Goal: Check status: Check status

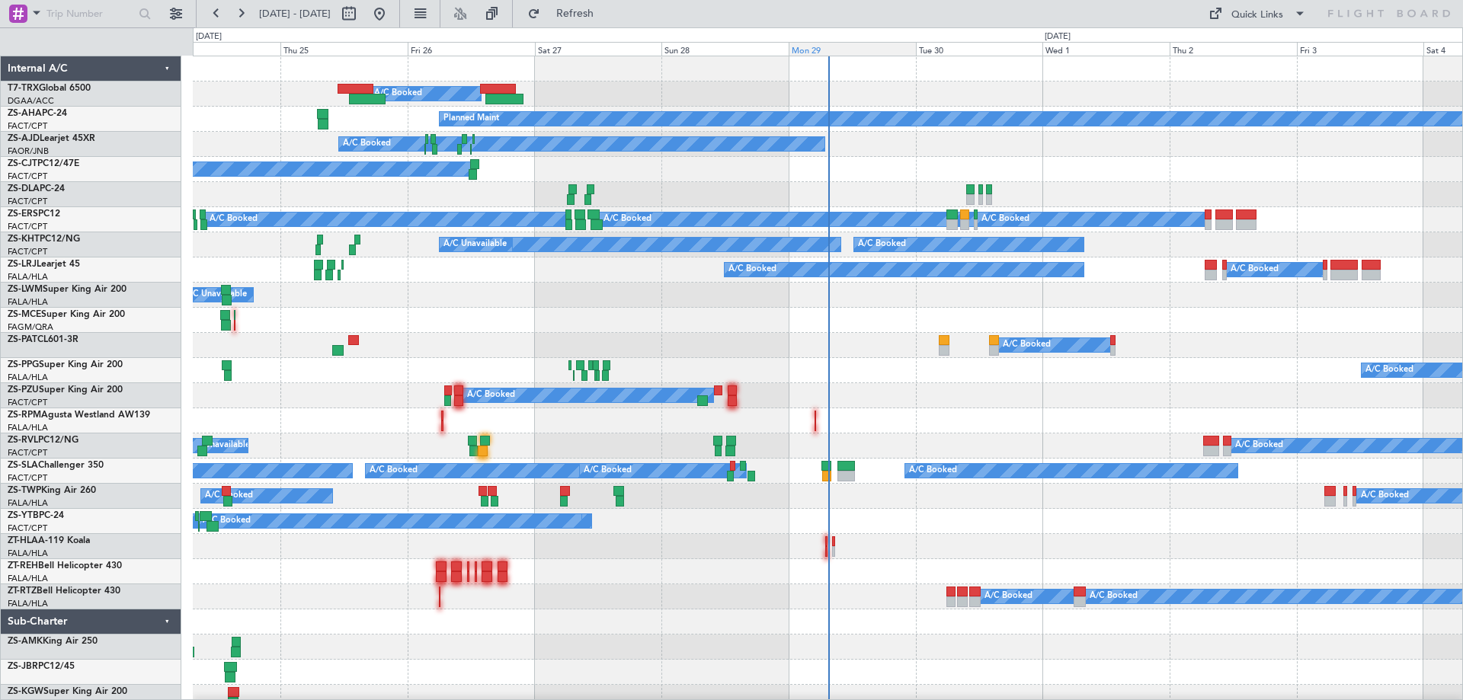
click at [825, 51] on div "Mon 29" at bounding box center [852, 49] width 127 height 14
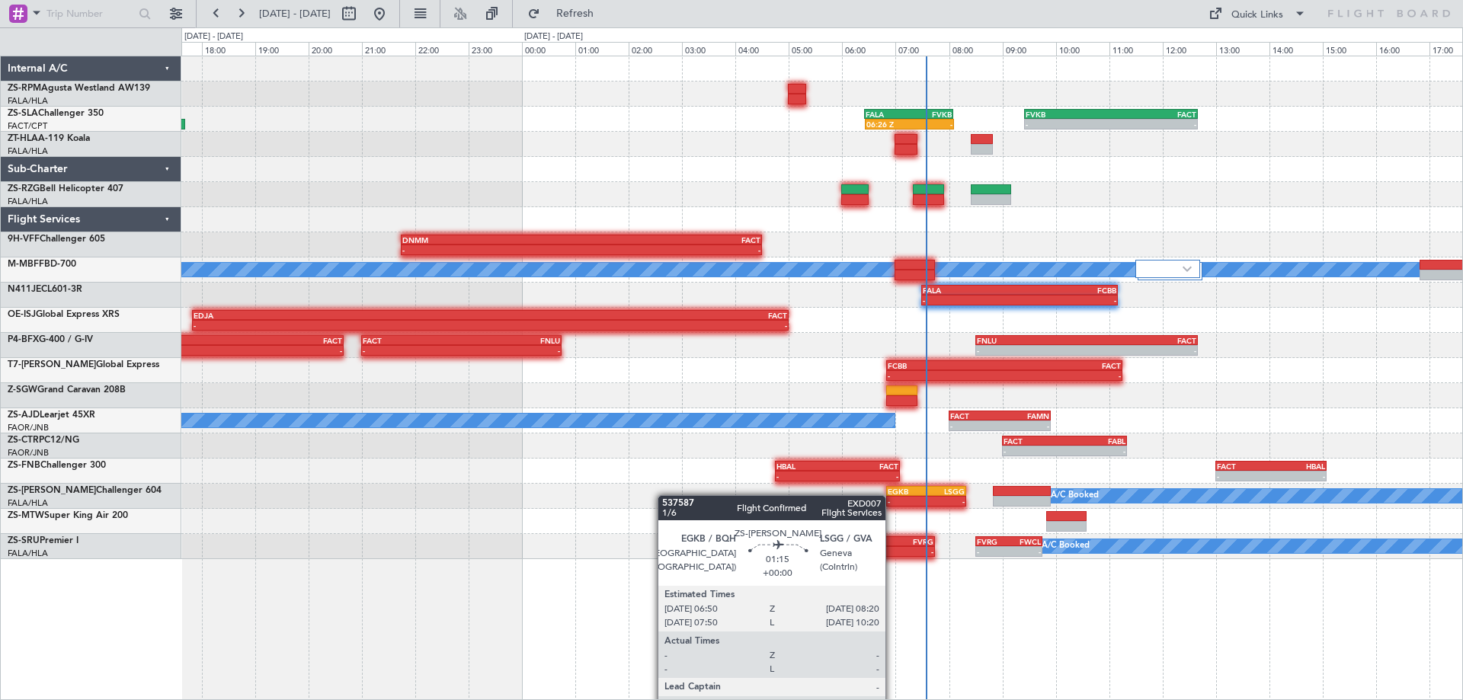
click at [1060, 430] on div "06:26 Z - FALA 06:25 Z FVKB 08:05 Z - - FVKB 09:25 Z FACT 12:40 Z A/C Booked A/…" at bounding box center [821, 307] width 1281 height 503
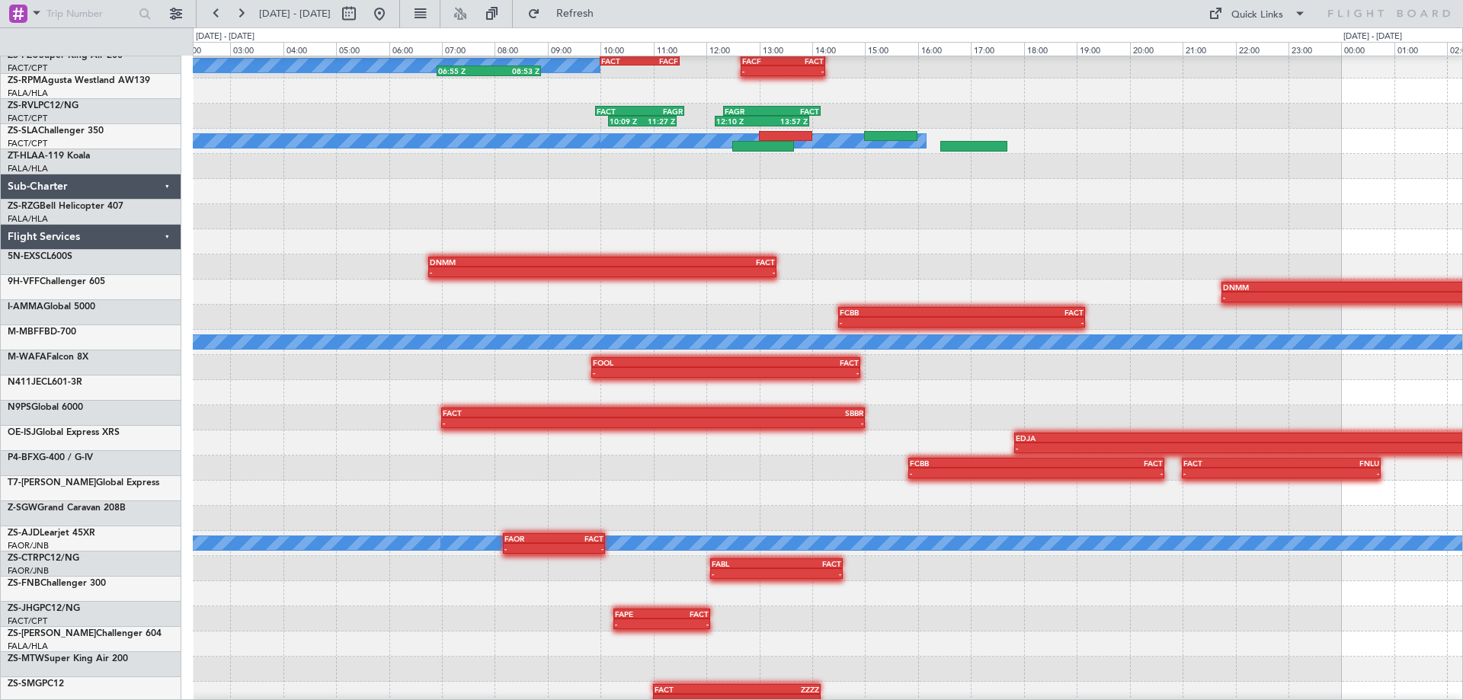
click at [914, 594] on div "- - HBAL 04:45 Z FACT 07:05 Z" at bounding box center [827, 593] width 1269 height 25
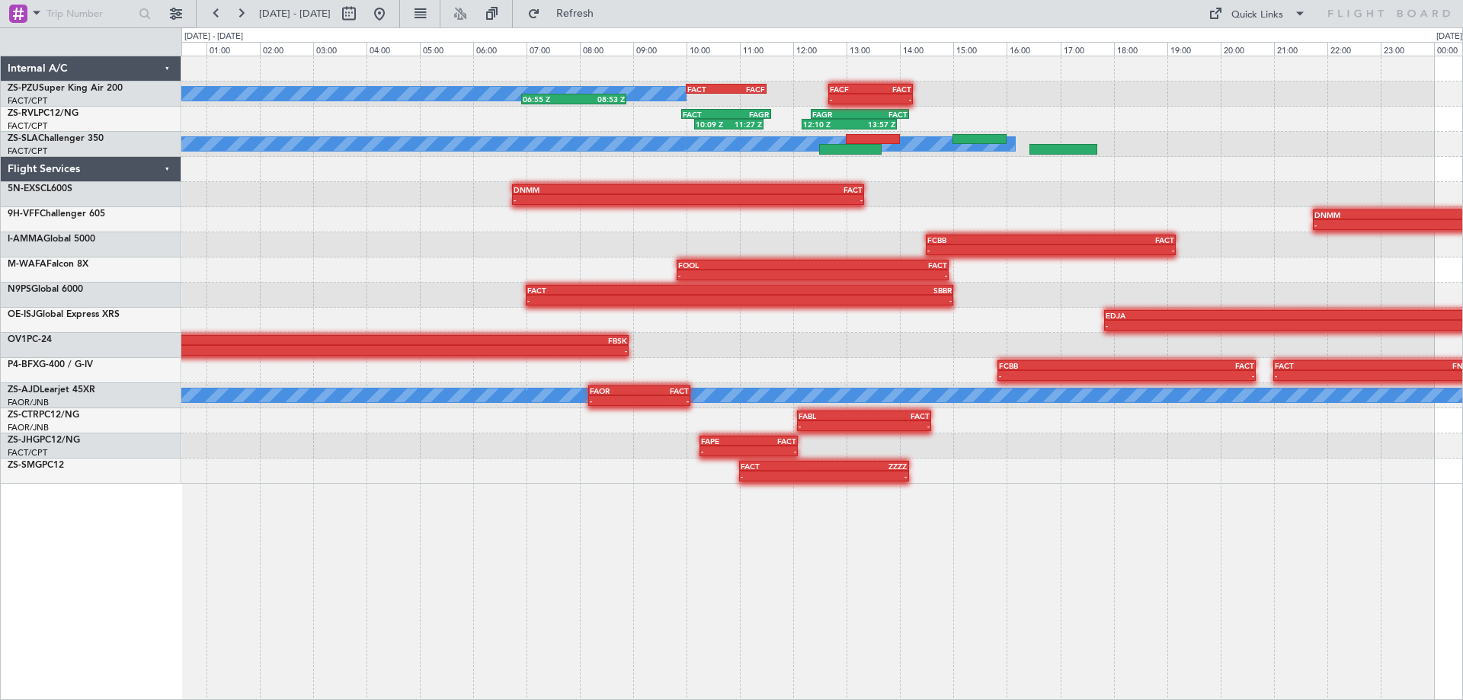
click at [558, 563] on div "FACT 10:00 Z FACF 11:30 Z - - FACF 12:40 Z FACT 14:15 Z A/C Booked A/C Booked 0…" at bounding box center [822, 378] width 1282 height 645
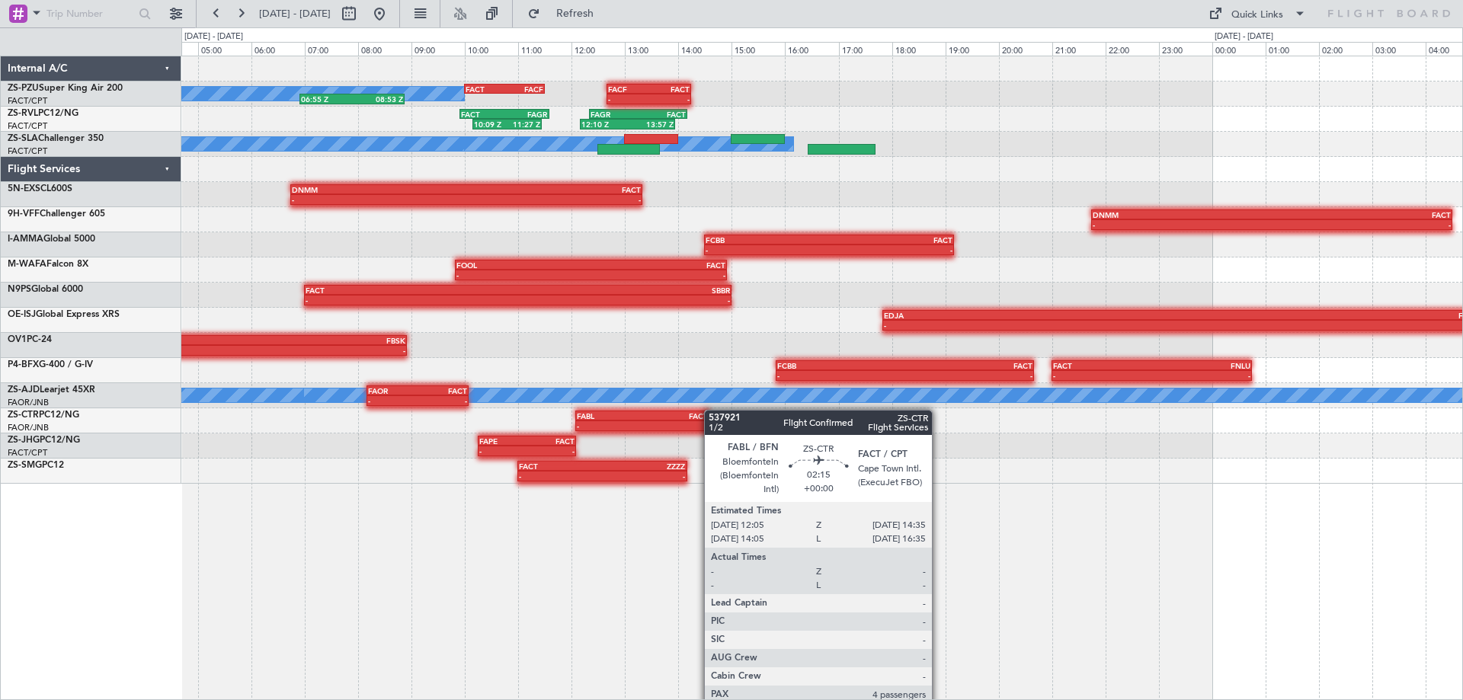
click at [696, 413] on div "FACT 10:00 Z FACF 11:30 Z - - FACF 12:40 Z FACT 14:15 Z A/C Booked A/C Booked 0…" at bounding box center [821, 269] width 1281 height 427
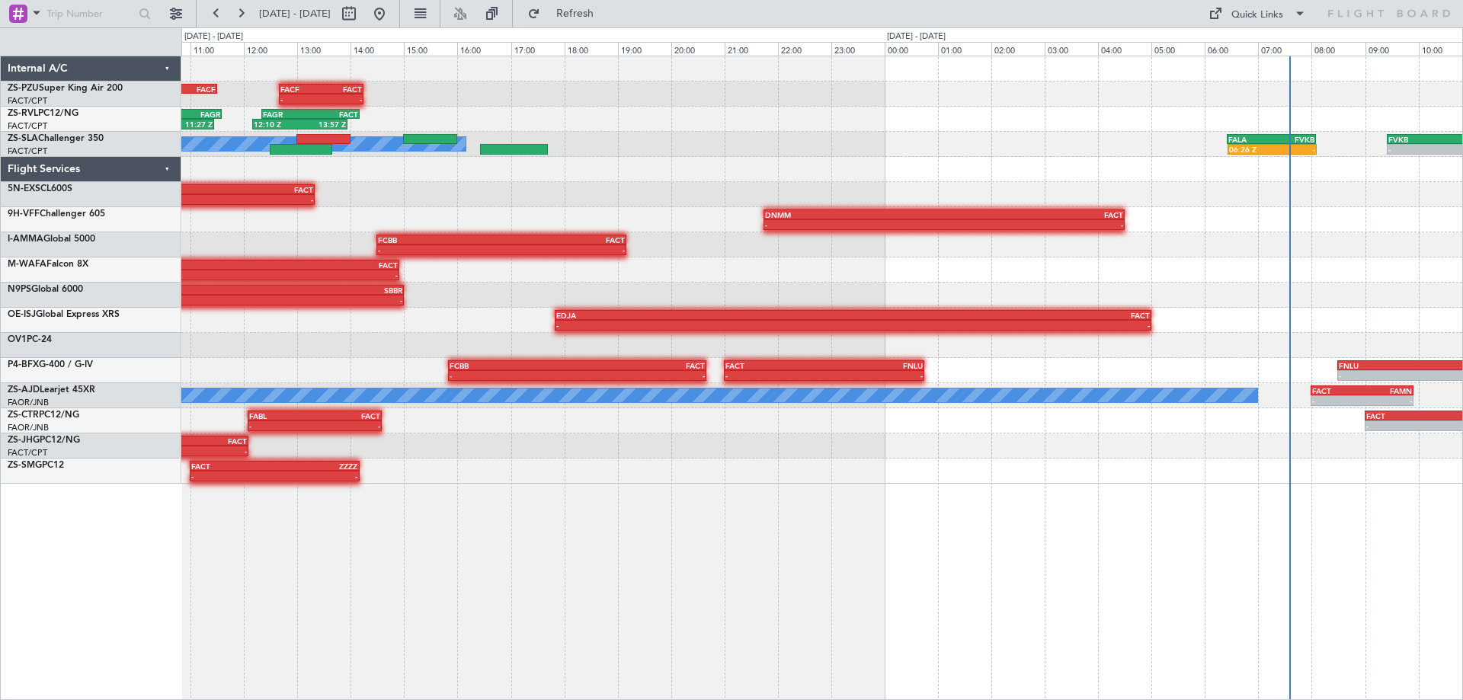
click at [921, 623] on div "FACT 10:00 Z FACF 11:30 Z - - FACF 12:40 Z FACT 14:15 Z 06:55 Z 08:53 Z A/C Boo…" at bounding box center [822, 378] width 1282 height 645
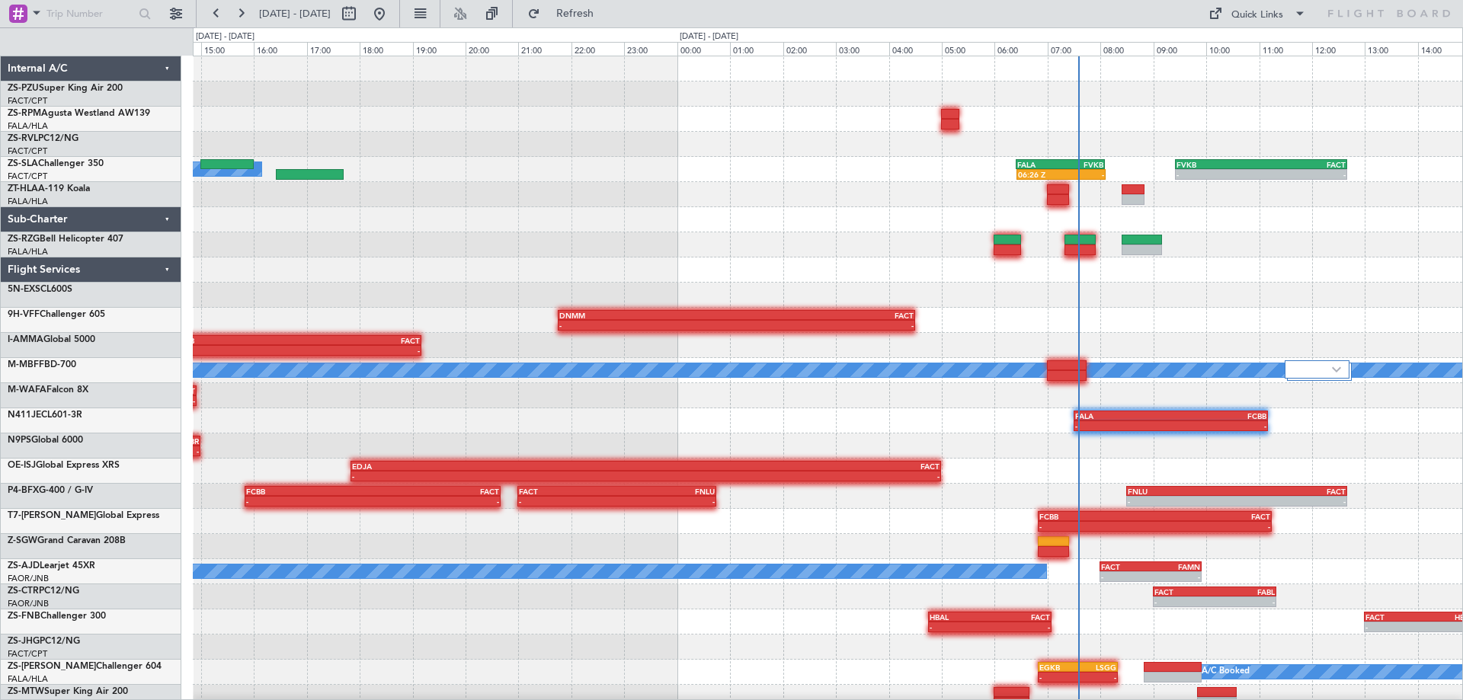
click at [873, 485] on div "- - FACT 10:00 Z FACF 11:30 Z FACF 12:40 Z FACT 14:15 Z A/C Booked A/C Booked 0…" at bounding box center [827, 408] width 1269 height 704
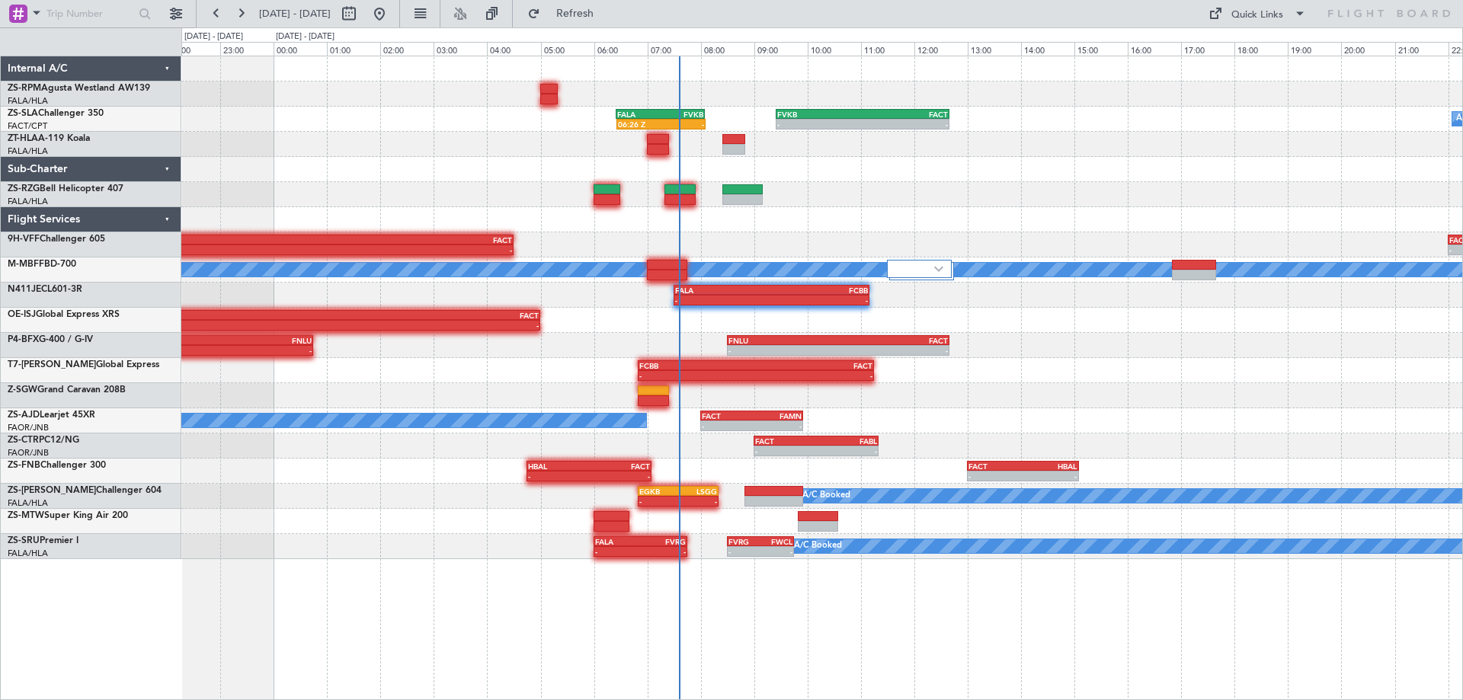
click at [1255, 652] on div "FALA 06:25 Z FVKB 08:05 Z 06:26 Z - - - FVKB 09:25 Z FACT 12:40 Z A/C Booked - …" at bounding box center [822, 378] width 1282 height 645
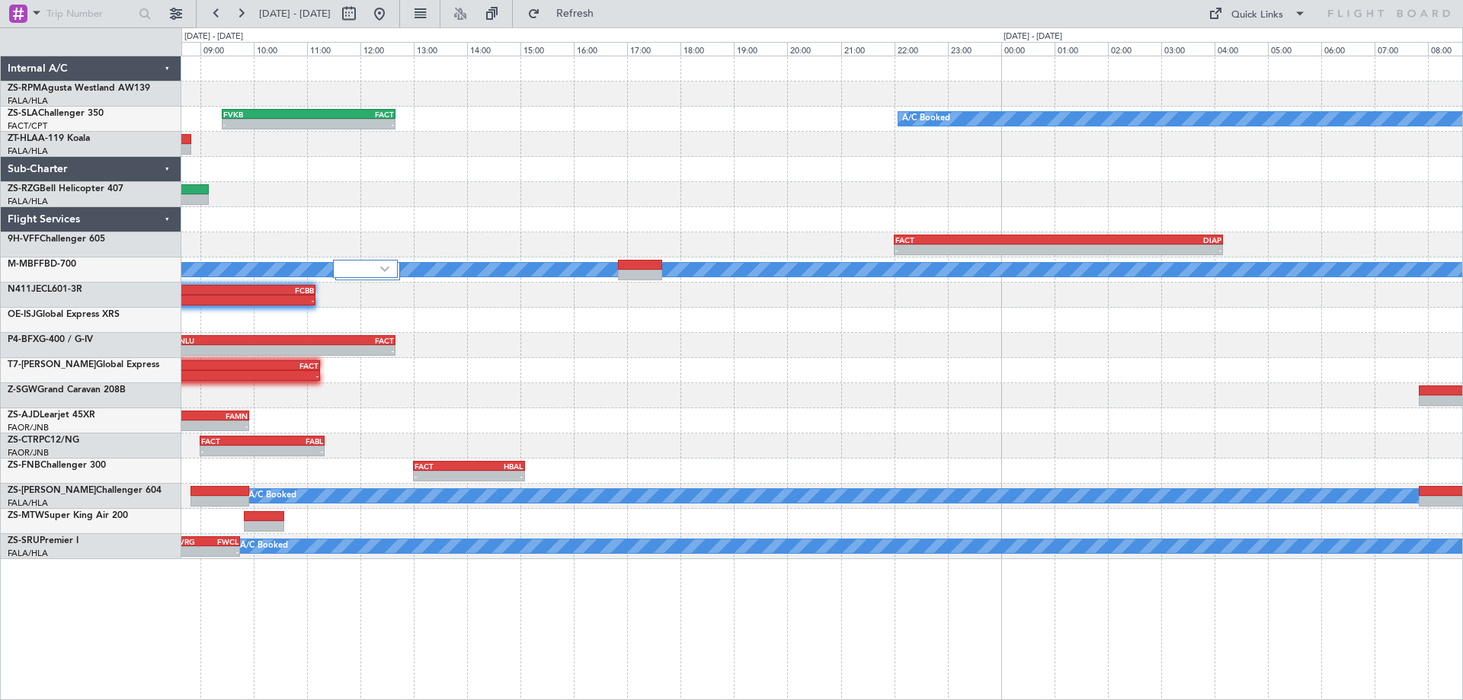
click at [514, 410] on div "- - FVKB 09:25 Z FACT 12:40 Z A/C Booked FALA 06:25 Z FVKB 08:05 Z 06:26 Z - - …" at bounding box center [821, 307] width 1281 height 503
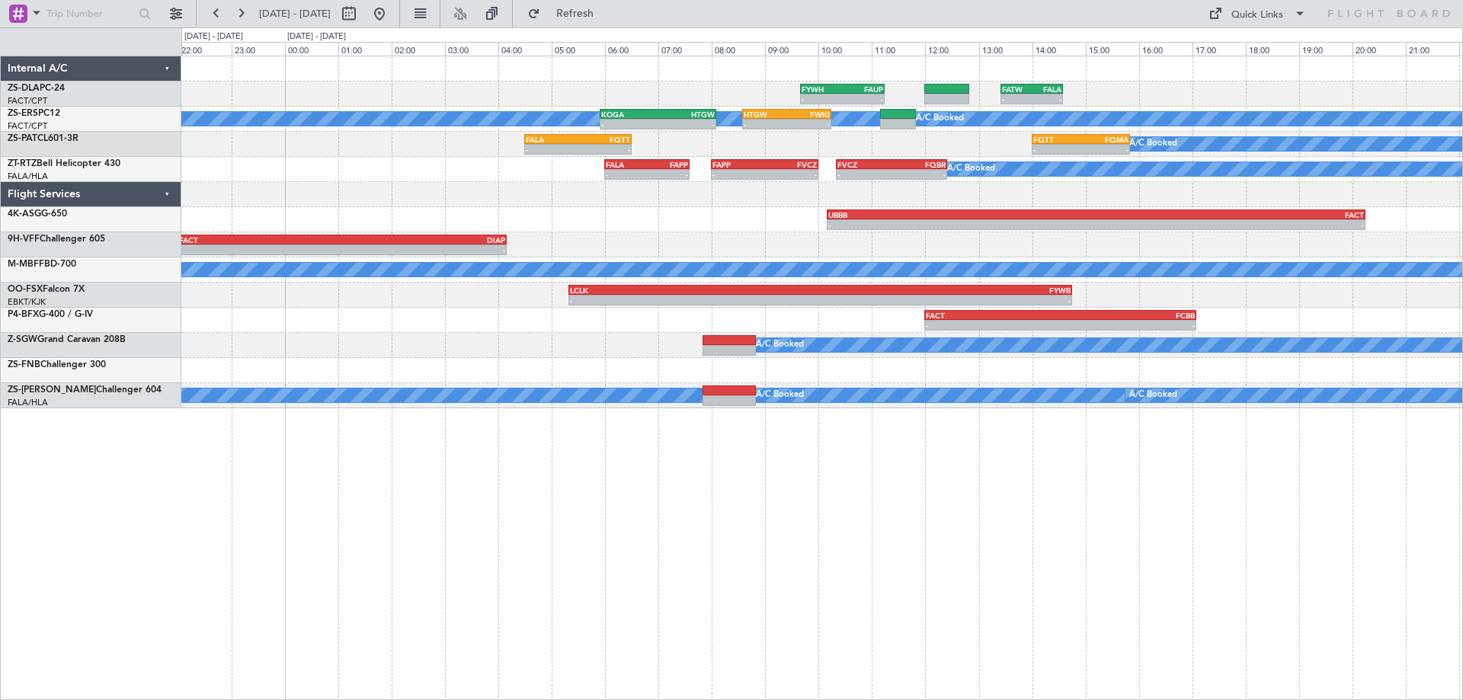
click at [805, 620] on div "- - FYWH 09:40 Z FAUP 11:15 Z - - FATW 13:25 Z FALA 14:35 Z A/C Booked A/C Book…" at bounding box center [822, 378] width 1282 height 645
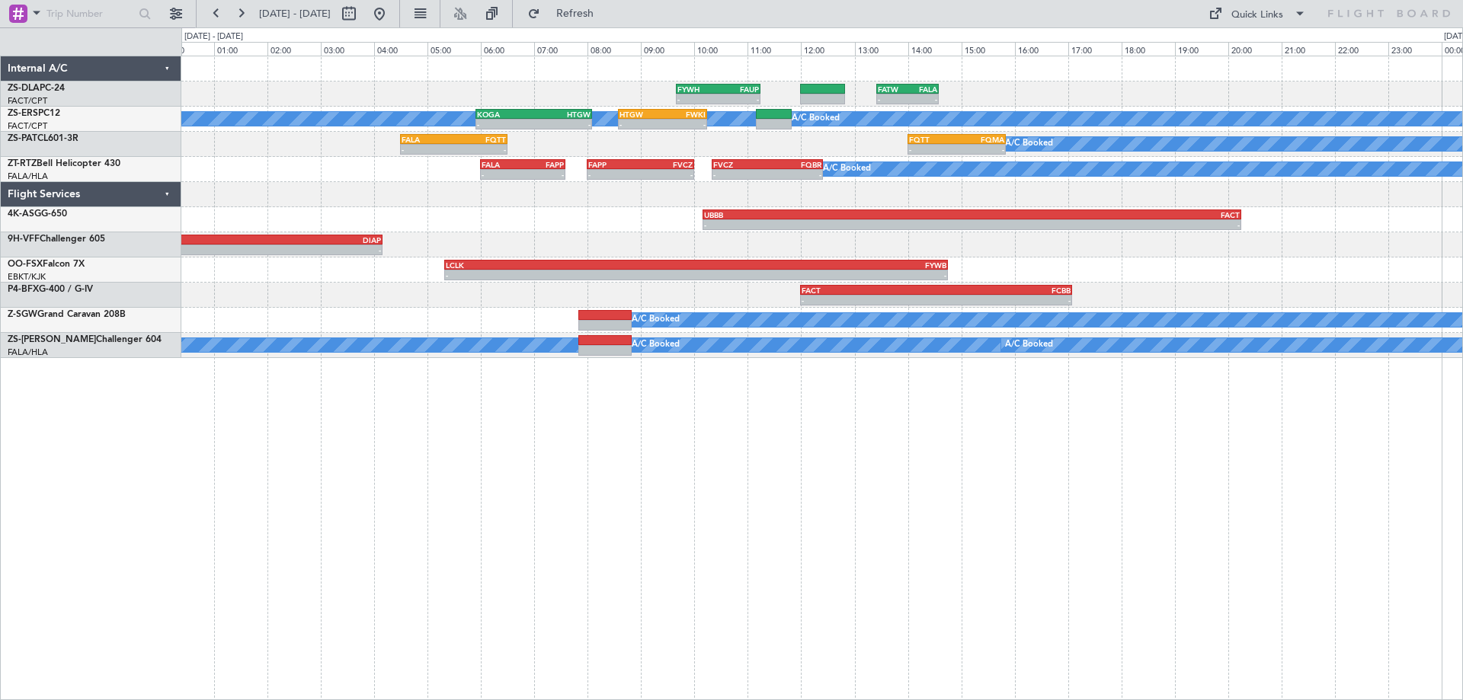
click at [1138, 542] on div "- - FYWH 09:40 Z FAUP 11:15 Z - - FATW 13:25 Z FALA 14:35 Z A/C Booked A/C Book…" at bounding box center [822, 378] width 1282 height 645
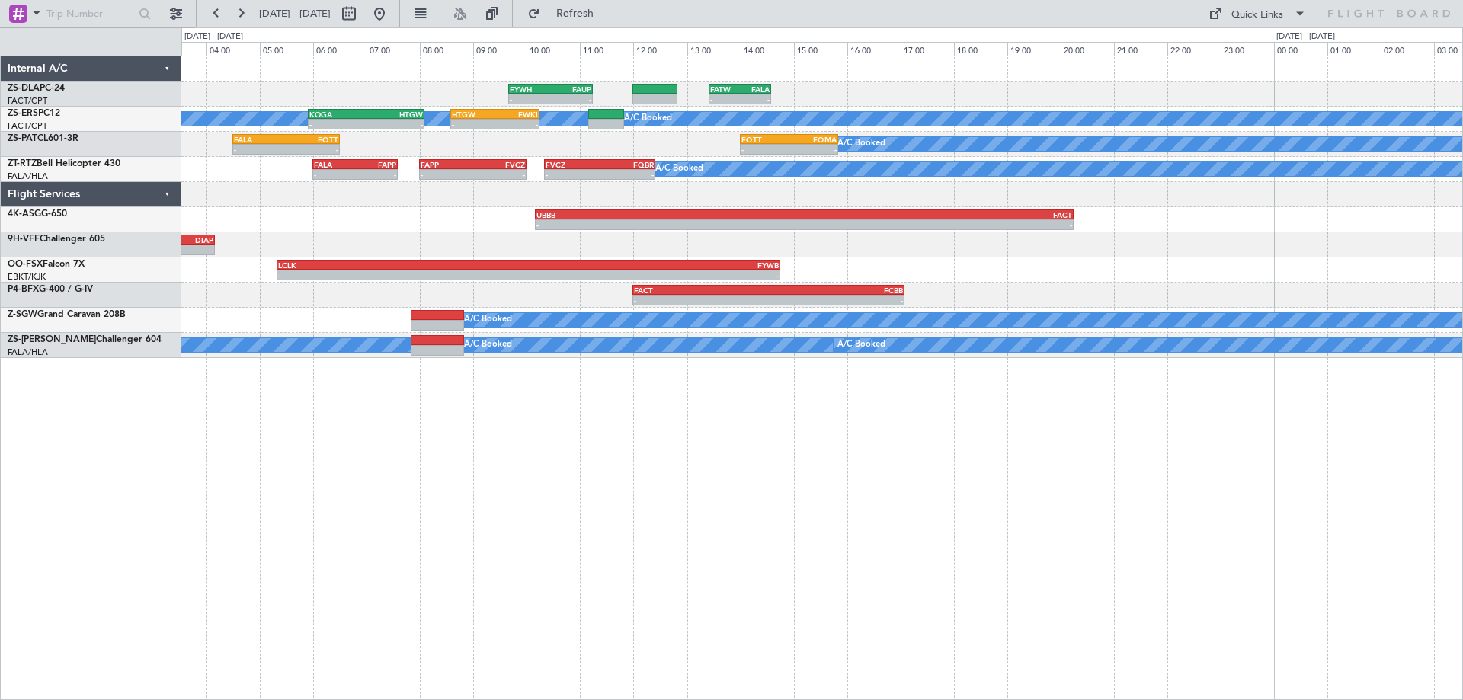
click at [720, 485] on div "- - FYWH 09:40 Z FAUP 11:15 Z - - FATW 13:25 Z FALA 14:35 Z A/C Booked A/C Book…" at bounding box center [822, 378] width 1282 height 645
click at [406, 525] on div "- - FYWH 09:40 Z FAUP 11:15 Z - - FATW 13:25 Z FALA 14:35 Z A/C Booked A/C Book…" at bounding box center [822, 378] width 1282 height 645
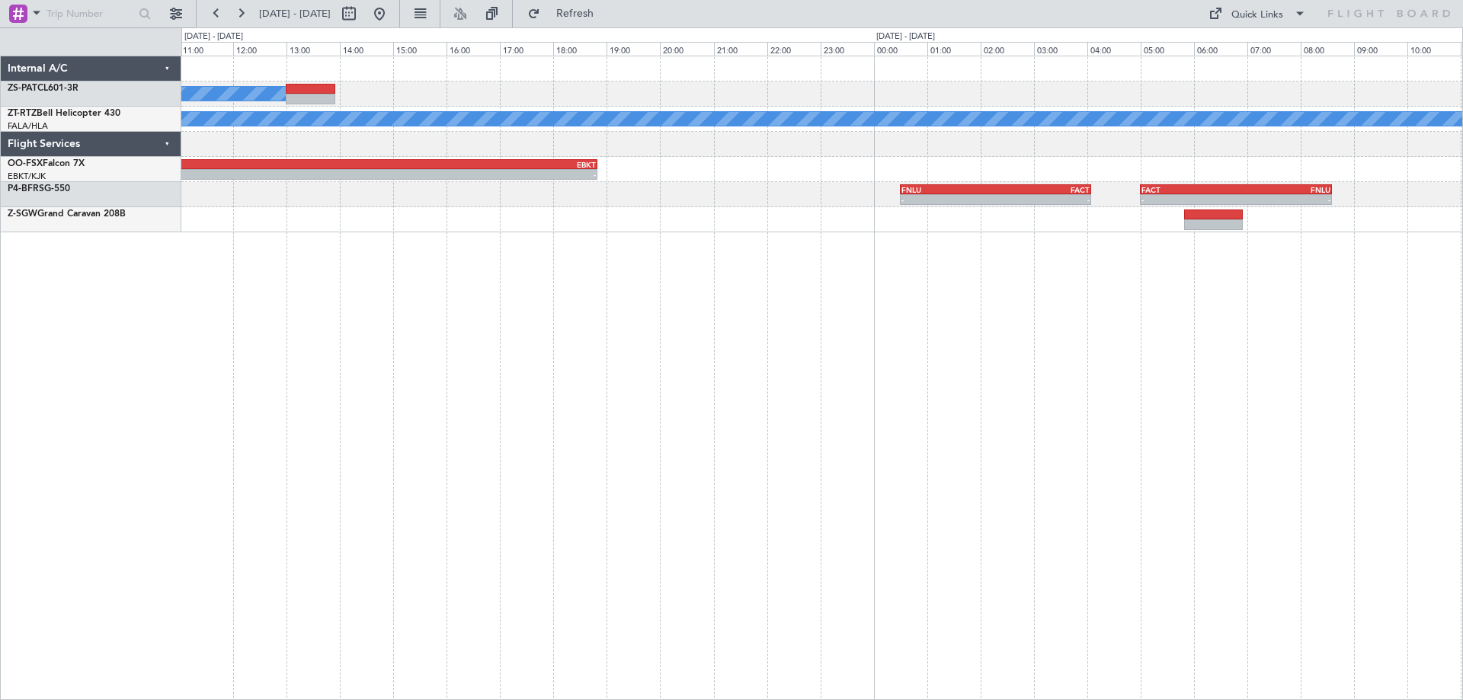
click at [389, 434] on div "A/C Booked A/C Booked A/C Booked FQBR 06:00 Z FWCL 08:15 Z - - A/C Booked A/C B…" at bounding box center [822, 378] width 1282 height 645
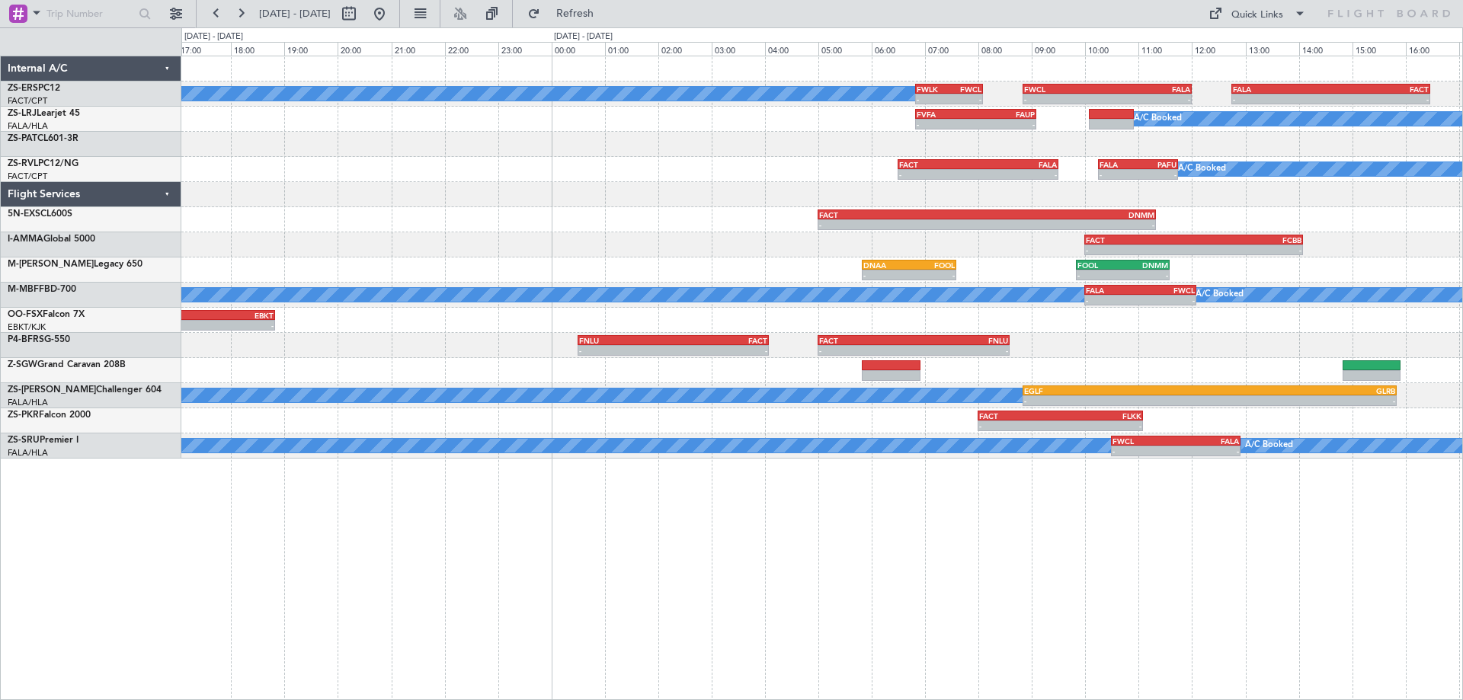
click at [700, 469] on div "A/C Booked A/C Booked A/C Booked A/C Booked A/C Booked A/C Booked A/C Booked A/…" at bounding box center [822, 378] width 1282 height 645
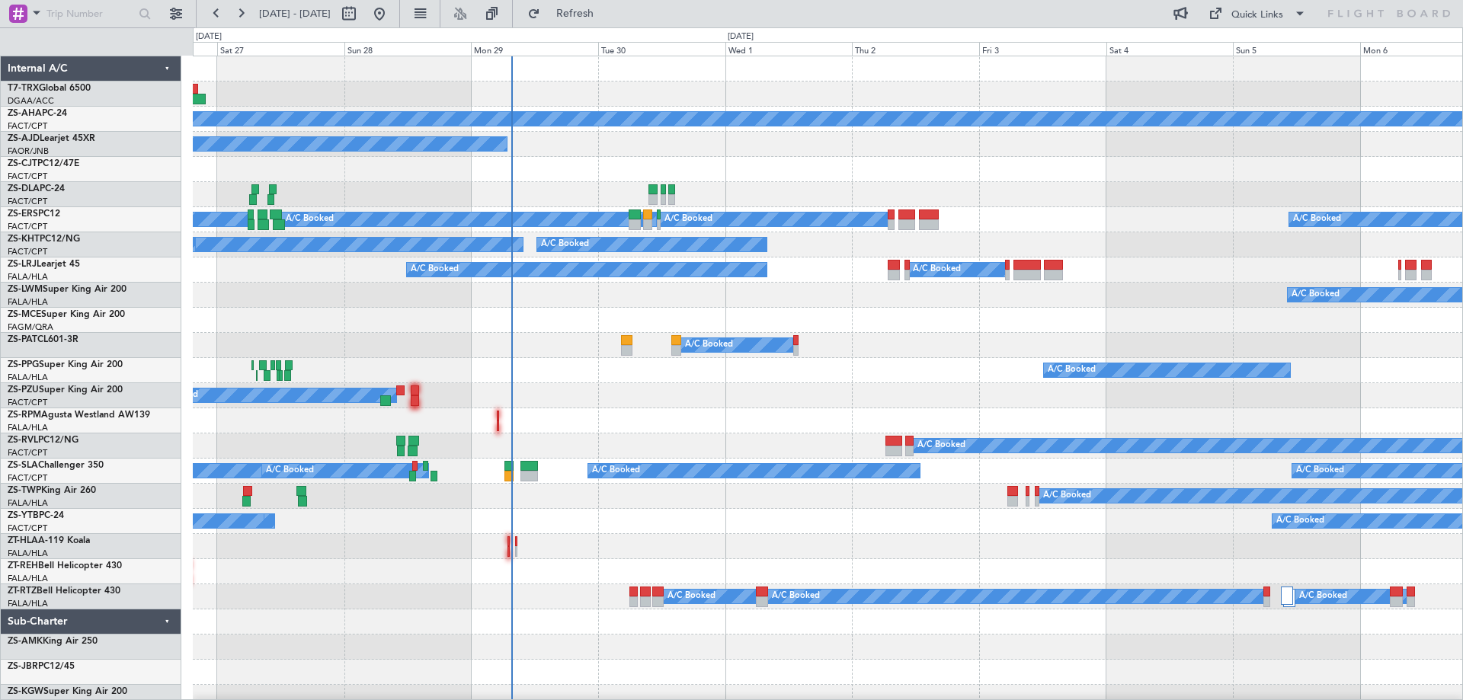
click at [954, 299] on div "A/C Booked A/C Booked A/C Unavailable" at bounding box center [827, 295] width 1269 height 25
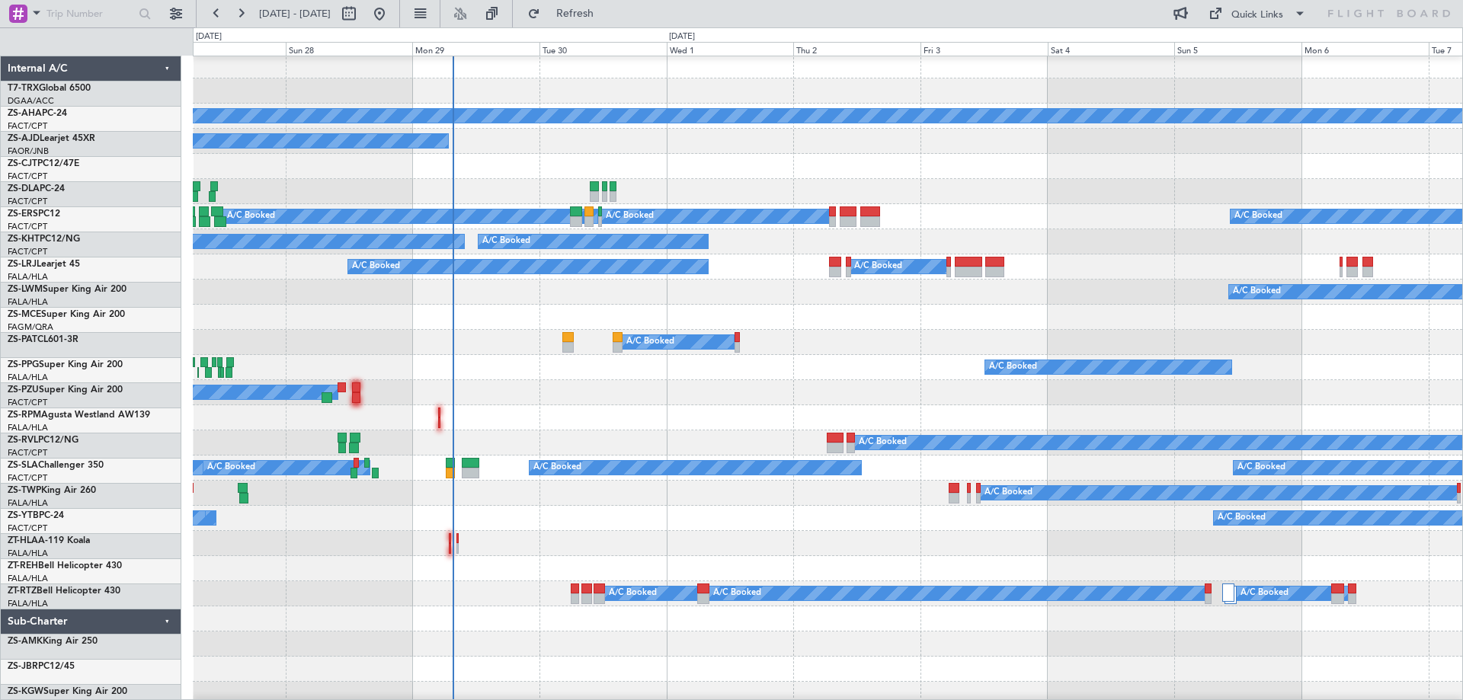
scroll to position [3, 0]
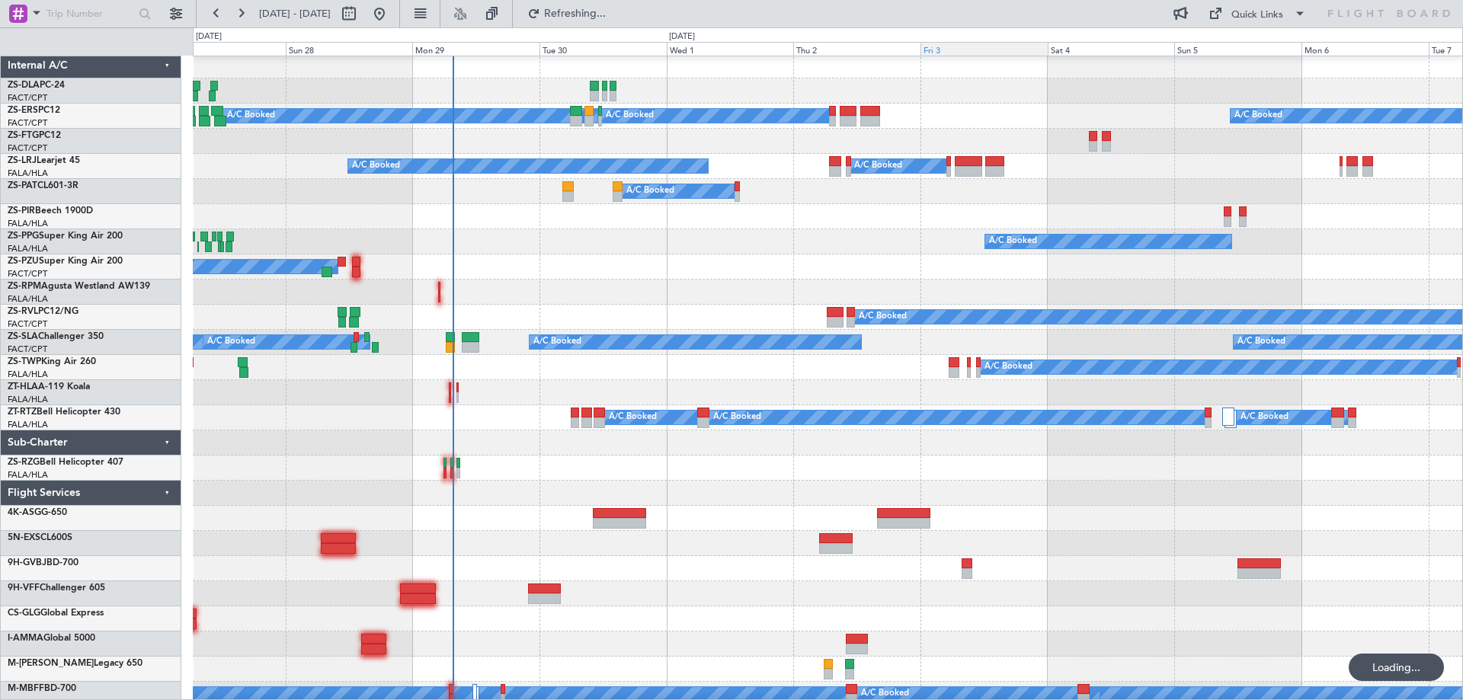
click at [936, 51] on div "Fri 3" at bounding box center [983, 49] width 127 height 14
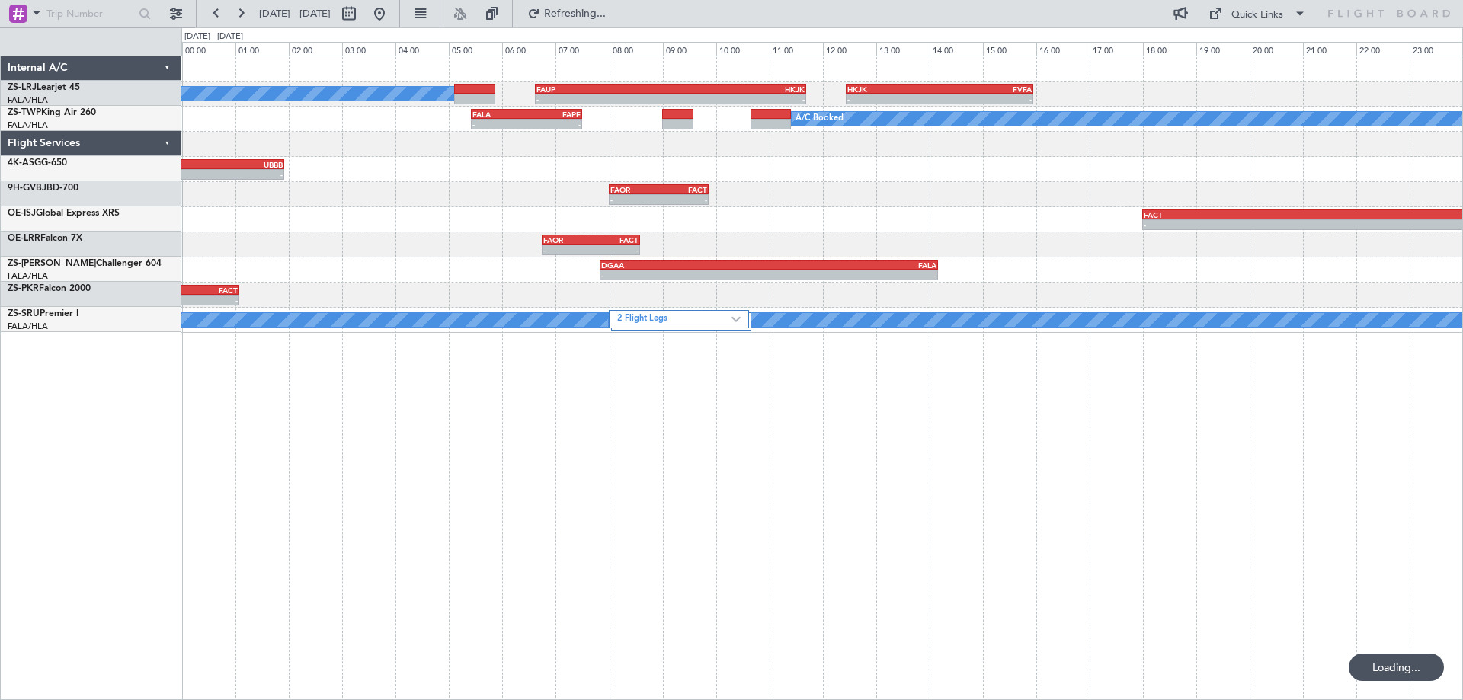
scroll to position [0, 0]
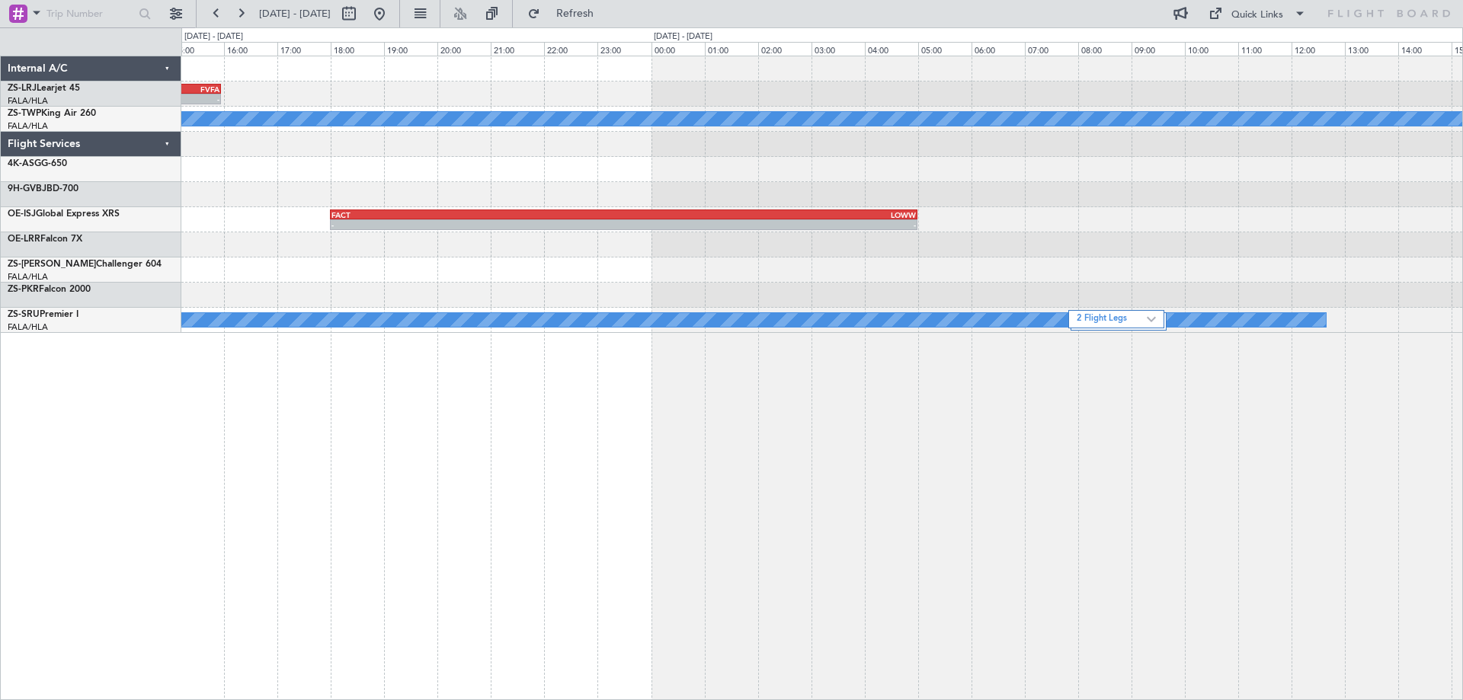
click at [500, 306] on div "- - HKJK 12:27 Z FVFA 15:57 Z FAUP 06:37 Z HKJK 11:42 Z - - A/C Booked A/C Book…" at bounding box center [821, 194] width 1281 height 277
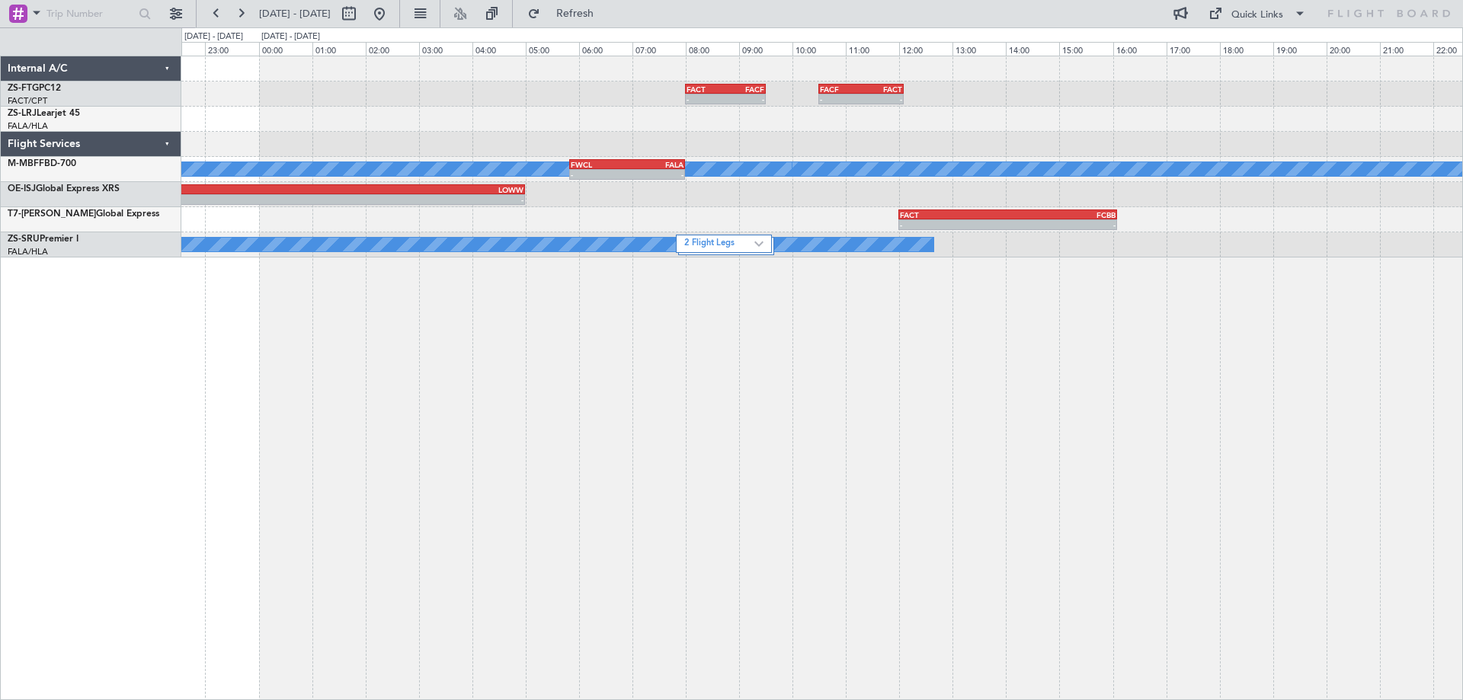
click at [920, 488] on div "- - FACT 08:00 Z FACF 09:30 Z - - FACF 10:30 Z FACT 12:05 Z A/C Booked A/C Book…" at bounding box center [822, 378] width 1282 height 645
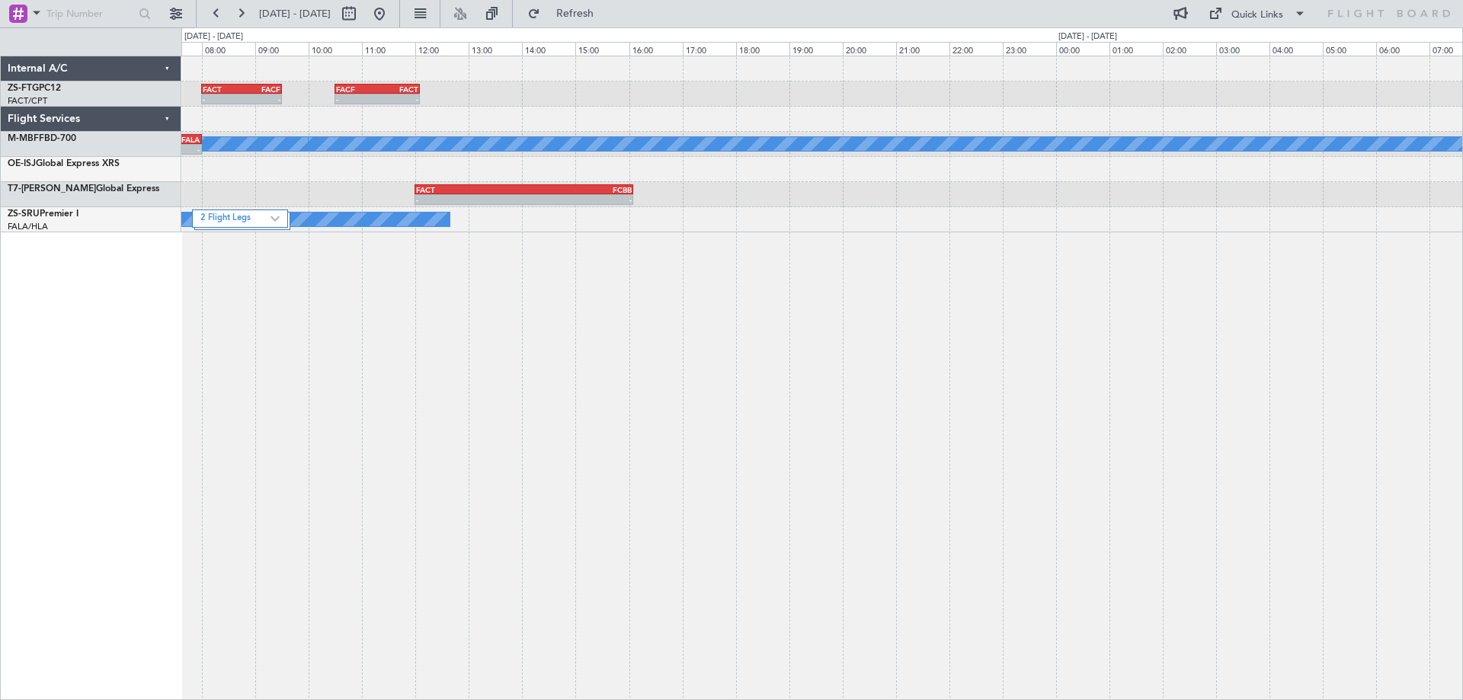
click at [537, 493] on div "- - FACT 08:00 Z FACF 09:30 Z - - FACF 10:30 Z FACT 12:05 Z A/C Booked A/C Book…" at bounding box center [822, 378] width 1282 height 645
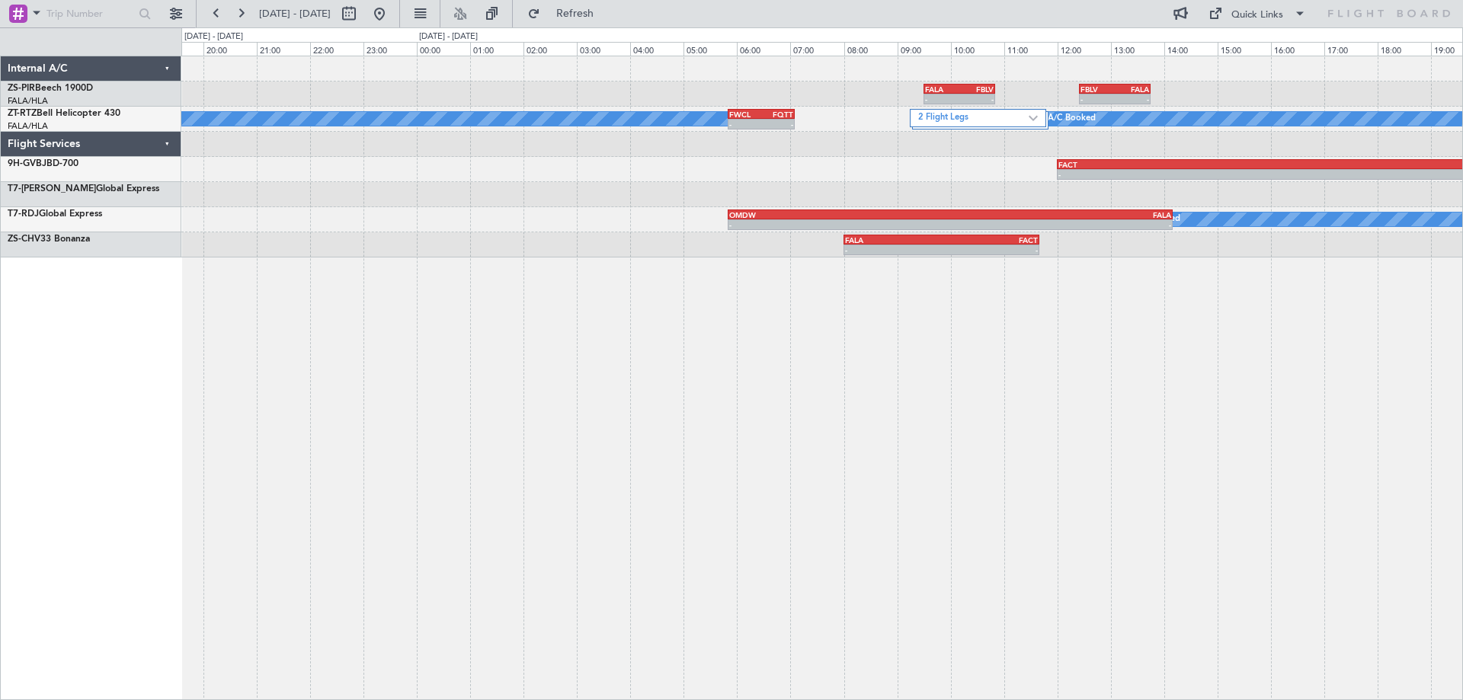
click at [536, 539] on div "- - FALA 09:30 Z FBLV 10:50 Z - - FBLV 12:25 Z FALA 13:45 Z 2 Flight Legs A/C B…" at bounding box center [822, 378] width 1282 height 645
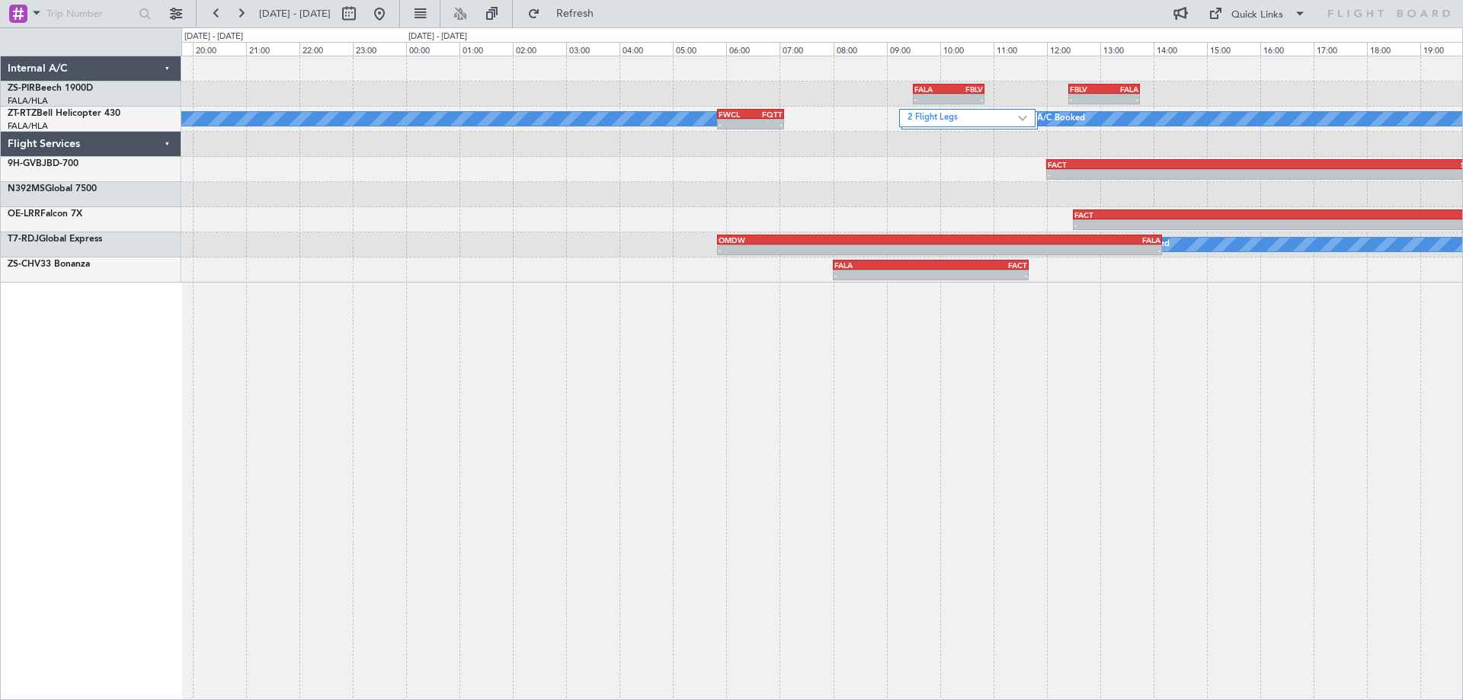
click at [881, 496] on div "- - FALA 09:30 Z FBLV 10:50 Z - - FBLV 12:25 Z FALA 13:45 Z 2 Flight Legs A/C B…" at bounding box center [822, 378] width 1282 height 645
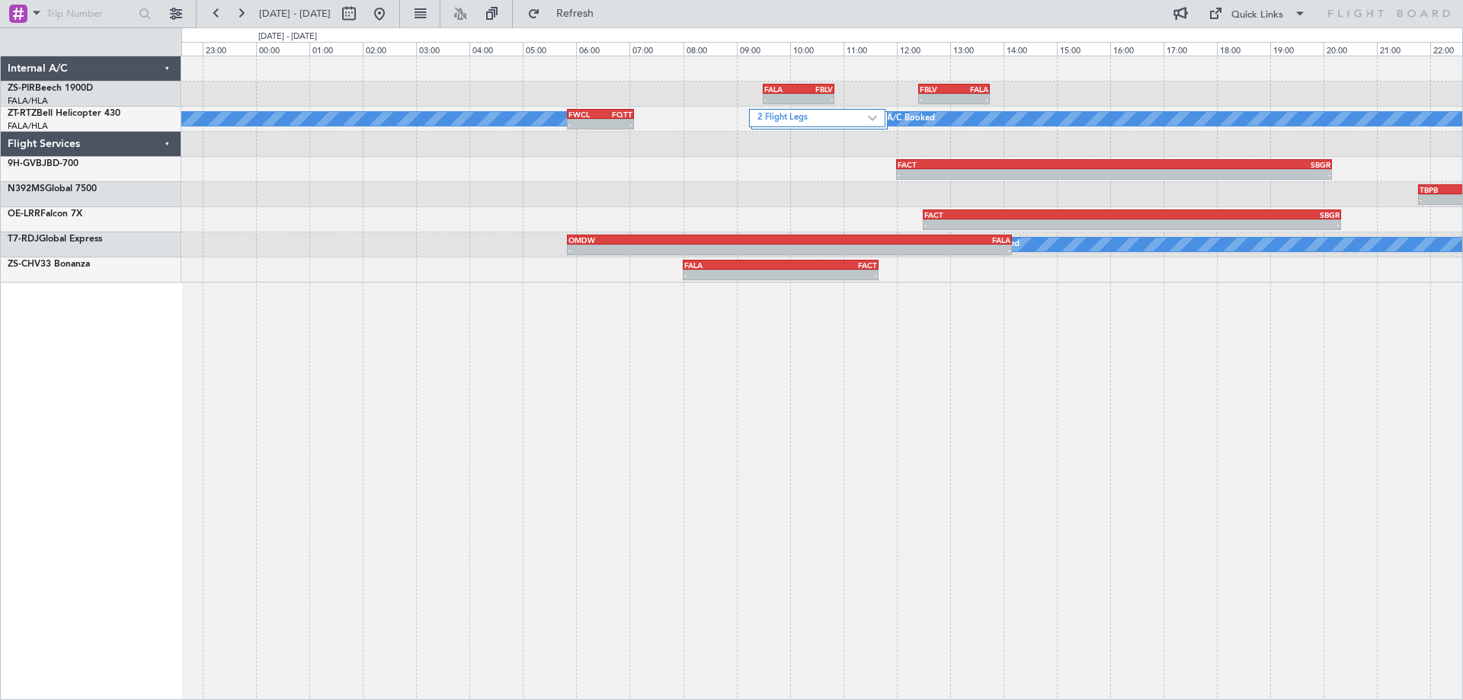
click at [968, 517] on div "- - FALA 09:30 Z FBLV 10:50 Z - - FBLV 12:25 Z FALA 13:45 Z 2 Flight Legs A/C B…" at bounding box center [822, 378] width 1282 height 645
